Goal: Information Seeking & Learning: Learn about a topic

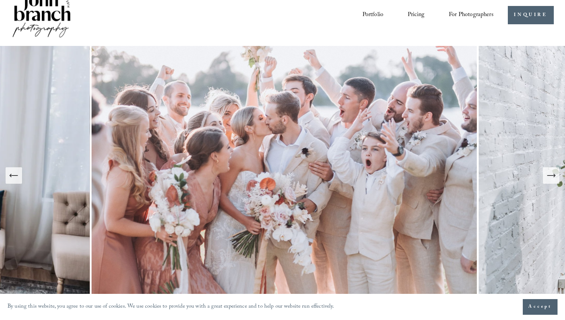
scroll to position [38, 0]
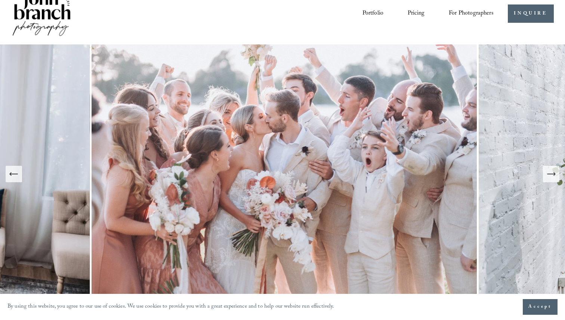
click at [553, 169] on icon "Next Slide" at bounding box center [551, 174] width 10 height 10
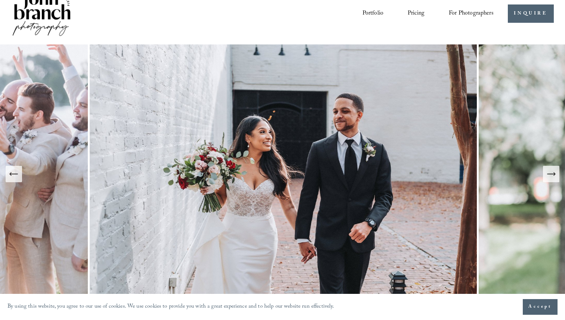
click at [553, 169] on icon "Next Slide" at bounding box center [551, 174] width 10 height 10
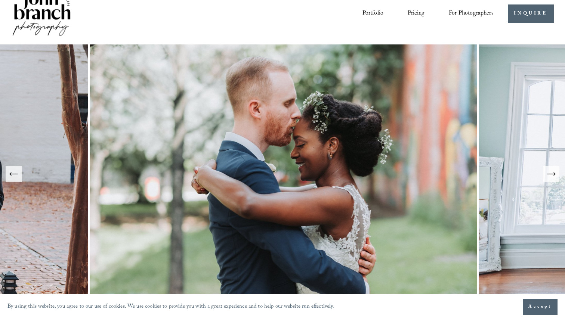
click at [553, 169] on icon "Next Slide" at bounding box center [551, 174] width 10 height 10
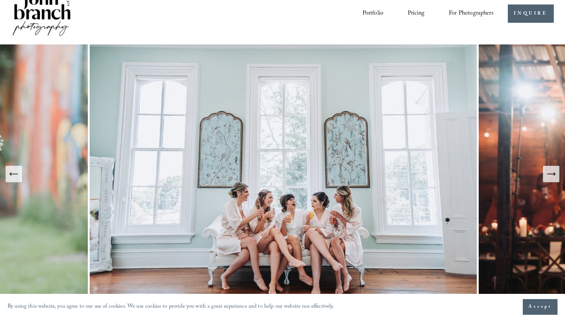
click at [553, 169] on icon "Next Slide" at bounding box center [551, 174] width 10 height 10
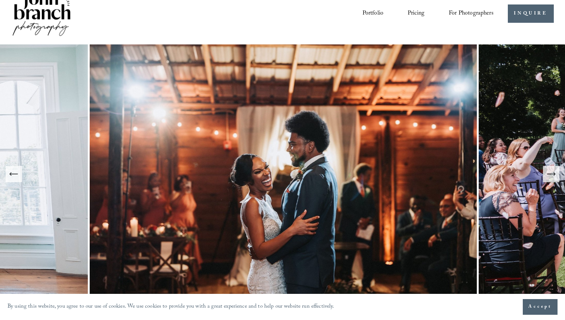
click at [553, 169] on icon "Next Slide" at bounding box center [551, 174] width 10 height 10
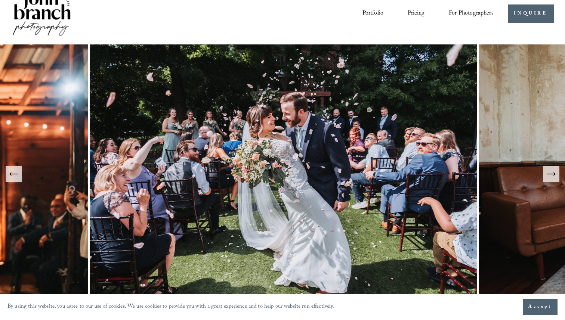
click at [553, 169] on icon "Next Slide" at bounding box center [551, 174] width 10 height 10
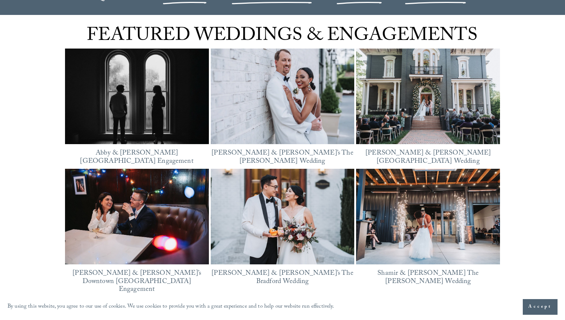
scroll to position [938, 0]
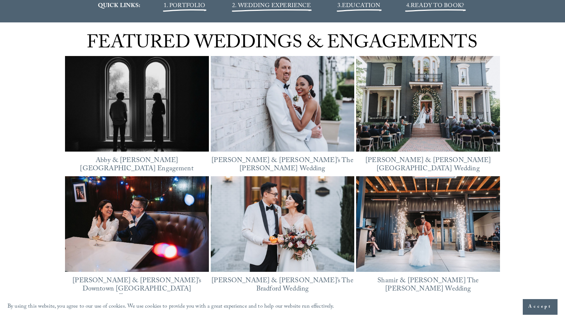
click at [350, 8] on span "EDUCATION" at bounding box center [361, 6] width 38 height 10
